Goal: Task Accomplishment & Management: Use online tool/utility

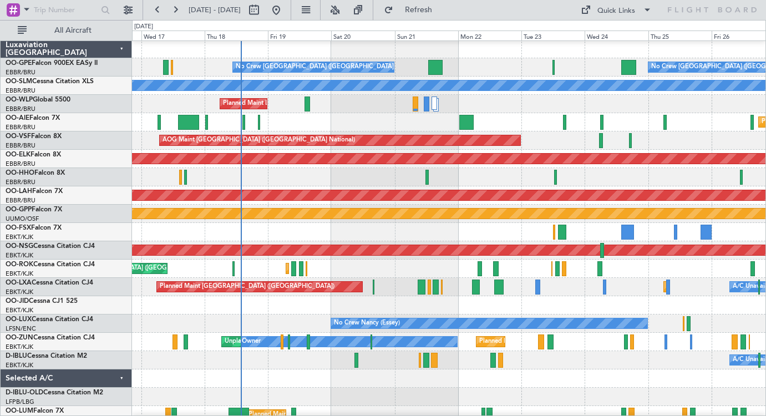
scroll to position [1, 0]
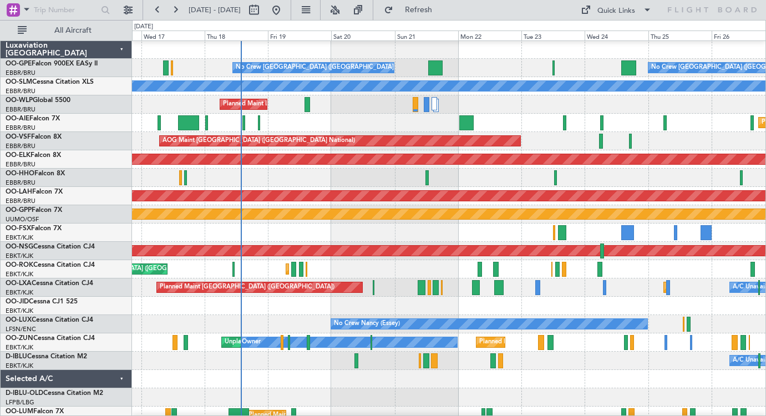
click at [465, 380] on div at bounding box center [448, 379] width 633 height 18
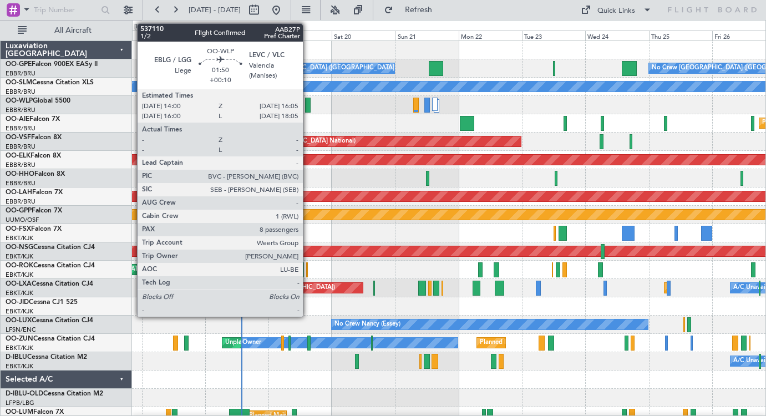
click at [308, 108] on div at bounding box center [308, 105] width 6 height 15
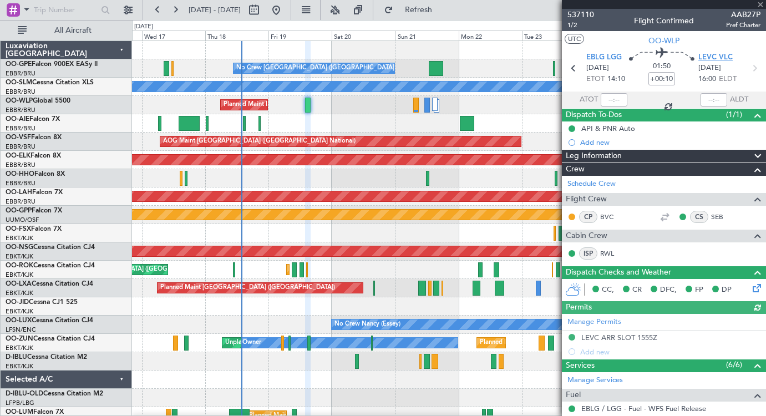
click at [716, 57] on span "LEVC VLC" at bounding box center [715, 57] width 34 height 11
click at [761, 4] on span at bounding box center [760, 5] width 11 height 10
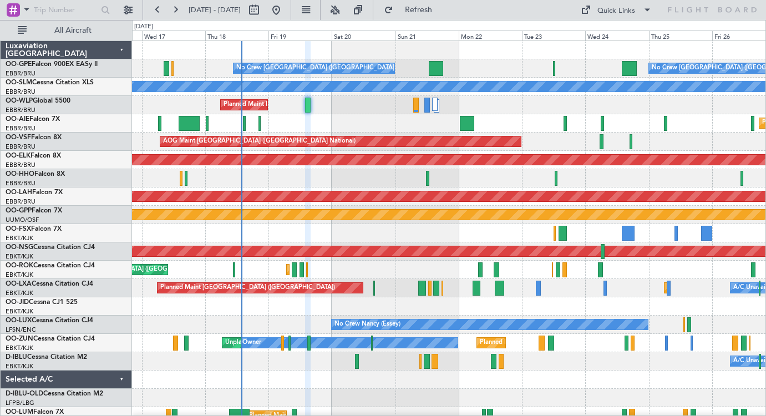
type input "0"
